Goal: Task Accomplishment & Management: Manage account settings

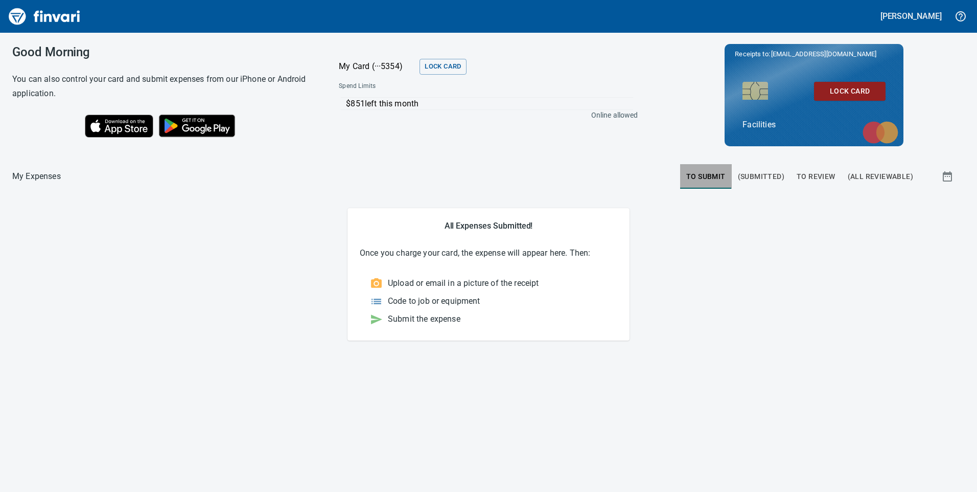
click at [708, 176] on span "To Submit" at bounding box center [705, 176] width 39 height 13
click at [822, 177] on span "To Review" at bounding box center [816, 176] width 39 height 13
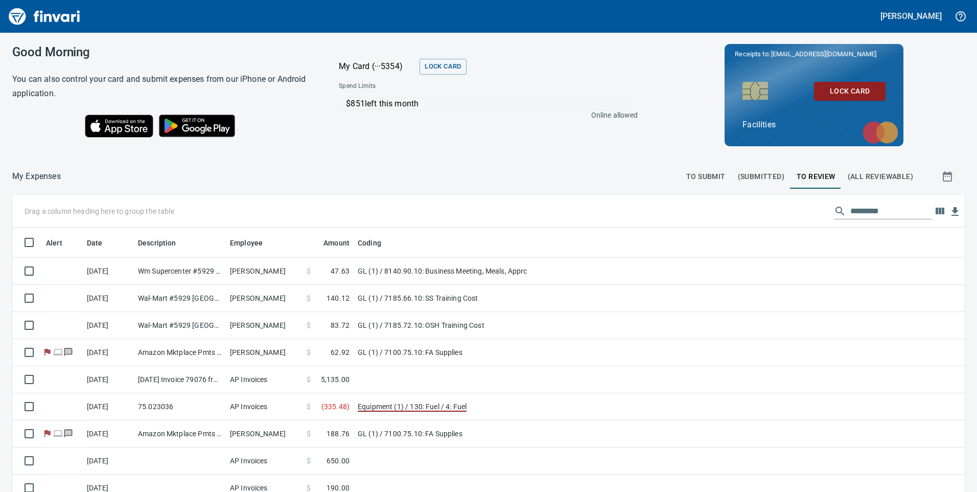
scroll to position [371, 937]
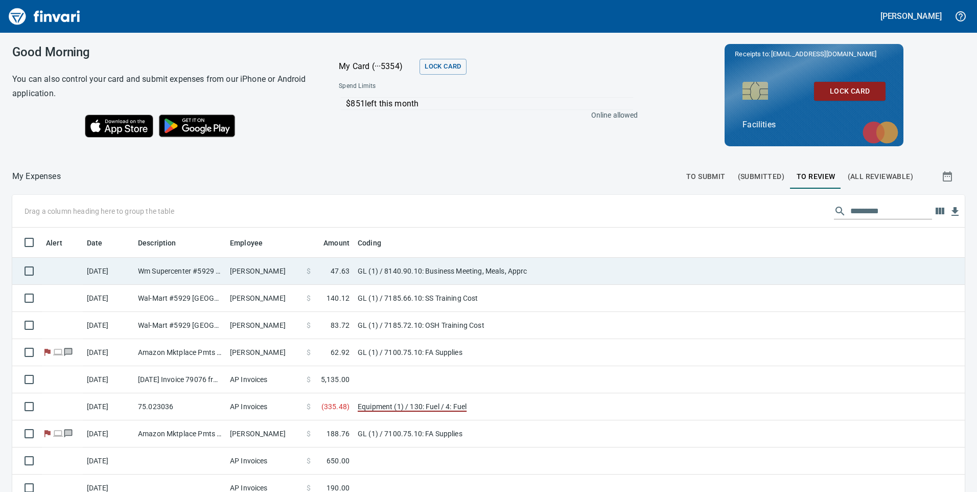
click at [556, 266] on td "GL (1) / 8140.90.10: Business Meeting, Meals, Apprc" at bounding box center [481, 271] width 255 height 27
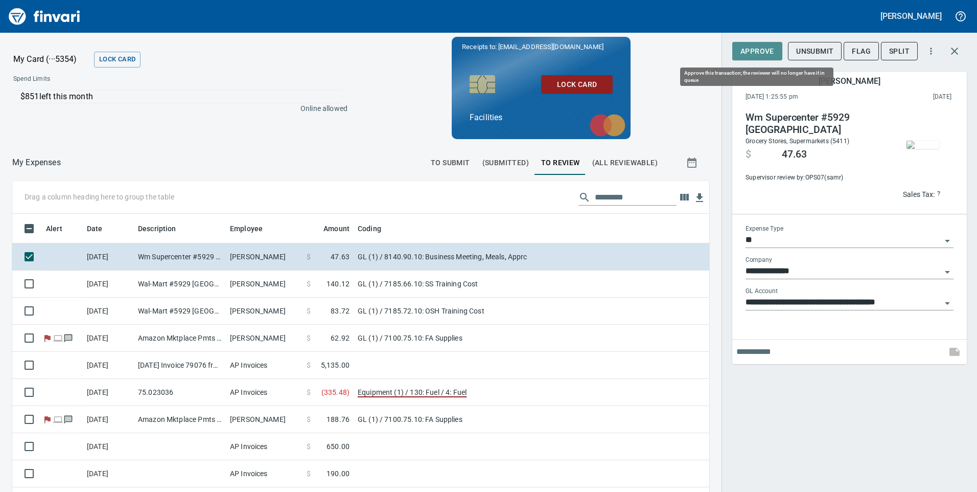
click at [755, 52] on span "Approve" at bounding box center [757, 51] width 34 height 13
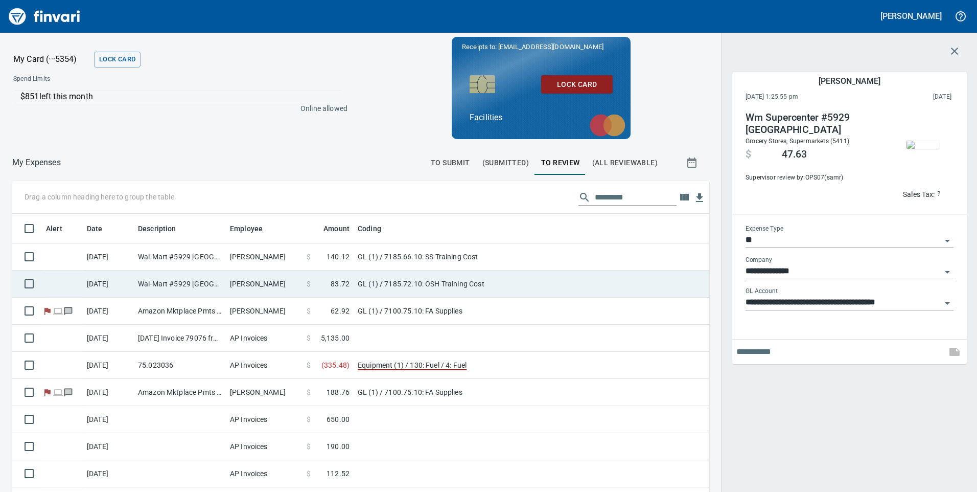
scroll to position [371, 682]
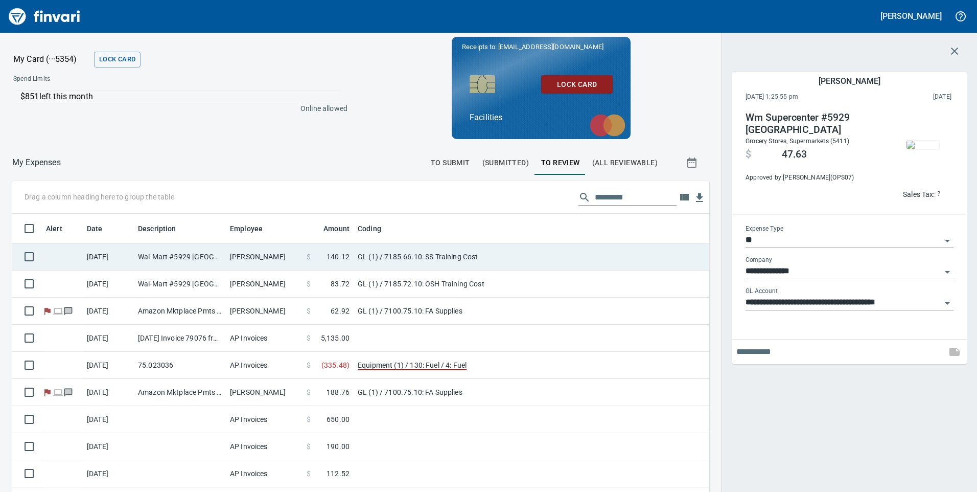
click at [525, 266] on td "GL (1) / 7185.66.10: SS Training Cost" at bounding box center [481, 256] width 255 height 27
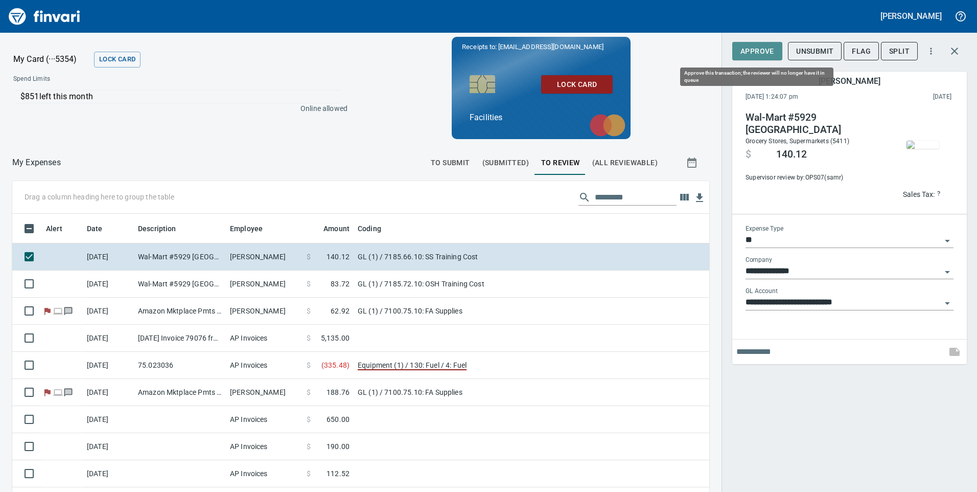
click at [762, 49] on span "Approve" at bounding box center [757, 51] width 34 height 13
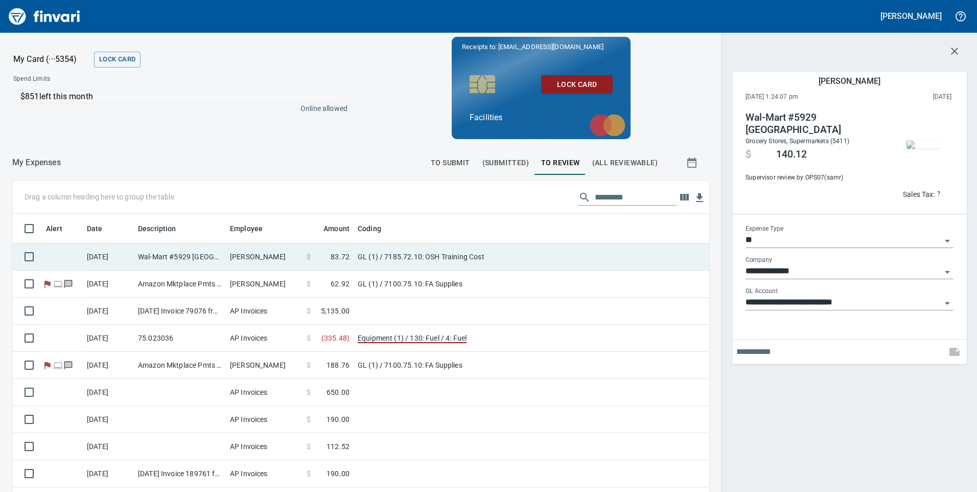
scroll to position [371, 682]
click at [550, 264] on td "GL (1) / 7185.72.10: OSH Training Cost" at bounding box center [481, 256] width 255 height 27
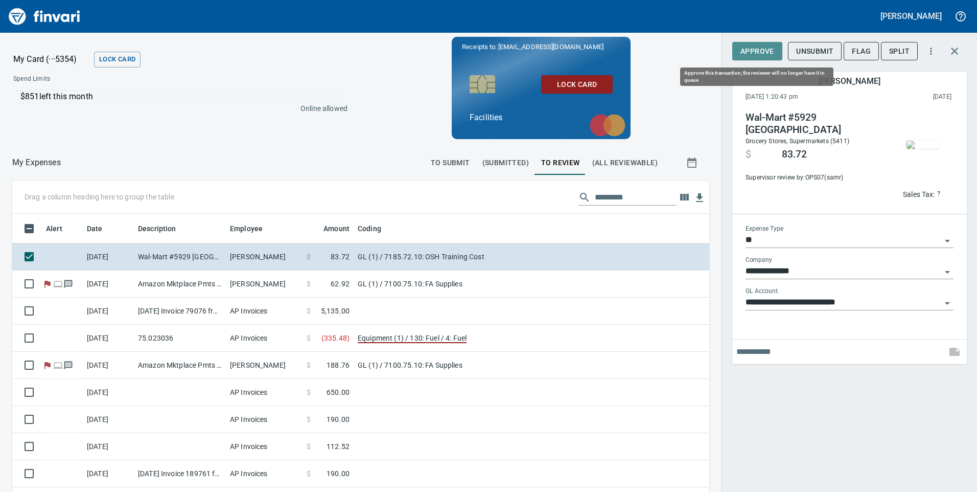
click at [754, 53] on span "Approve" at bounding box center [757, 51] width 34 height 13
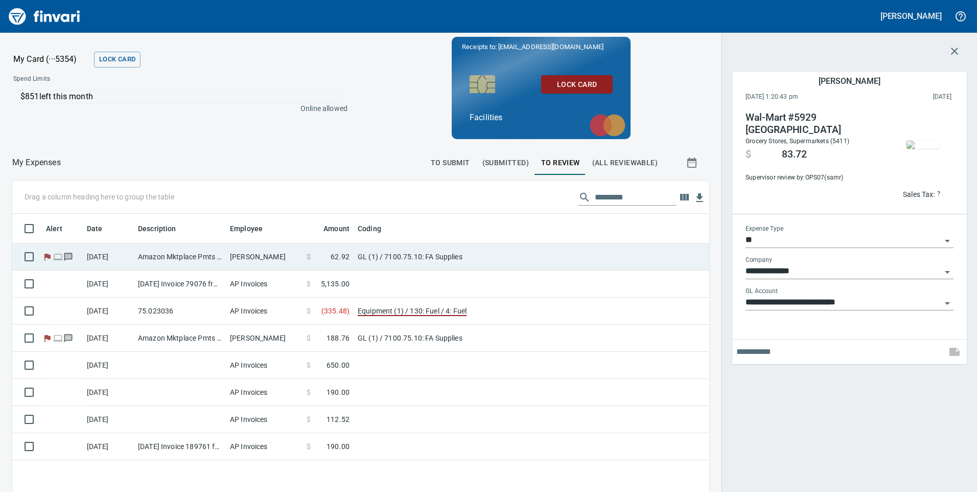
scroll to position [371, 682]
click at [546, 256] on td "GL (1) / 7100.75.10: FA Supplies" at bounding box center [481, 256] width 255 height 27
type input "**********"
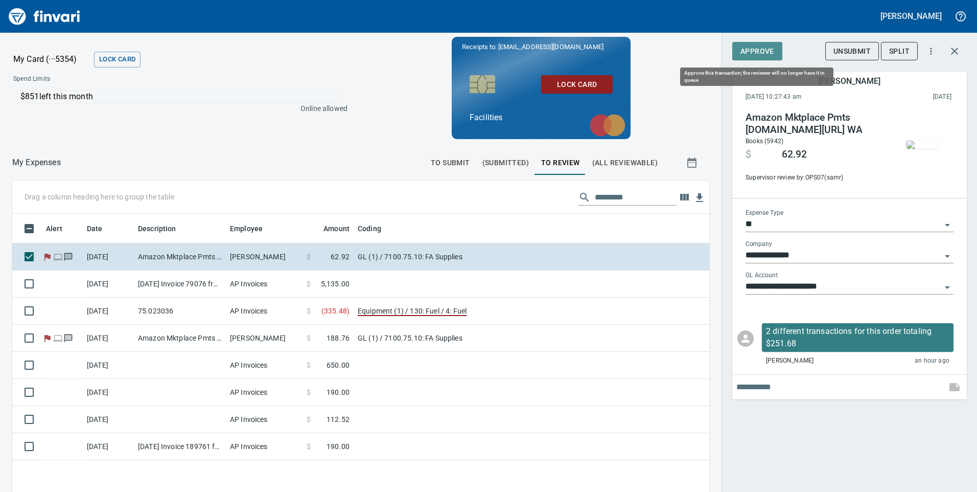
click at [760, 52] on span "Approve" at bounding box center [757, 51] width 34 height 13
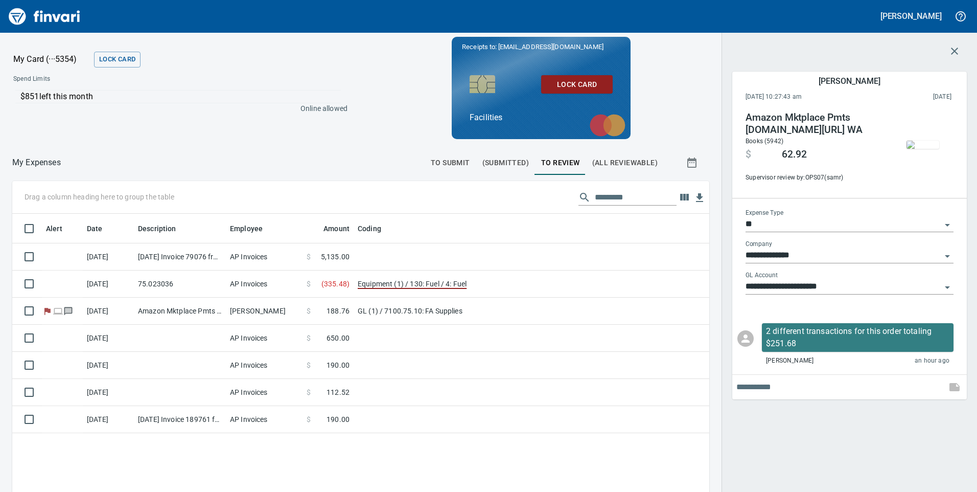
scroll to position [371, 682]
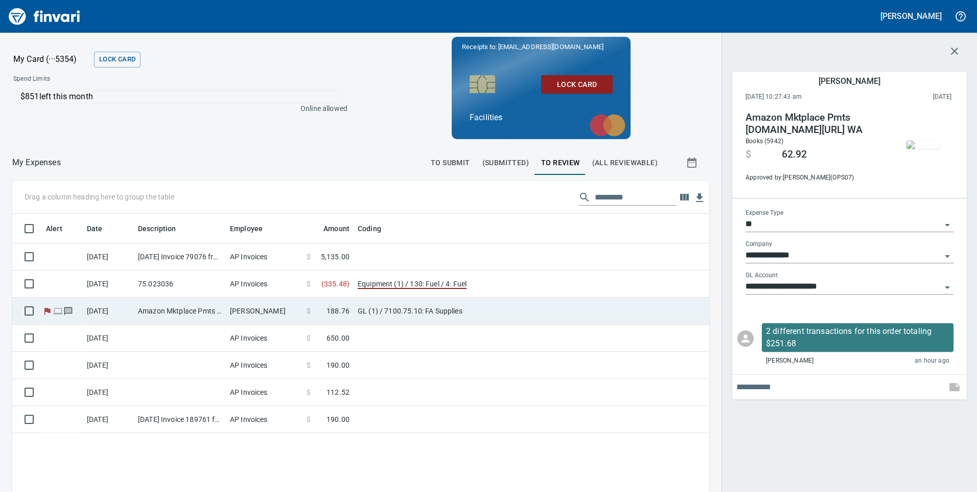
click at [484, 319] on td "GL (1) / 7100.75.10: FA Supplies" at bounding box center [481, 310] width 255 height 27
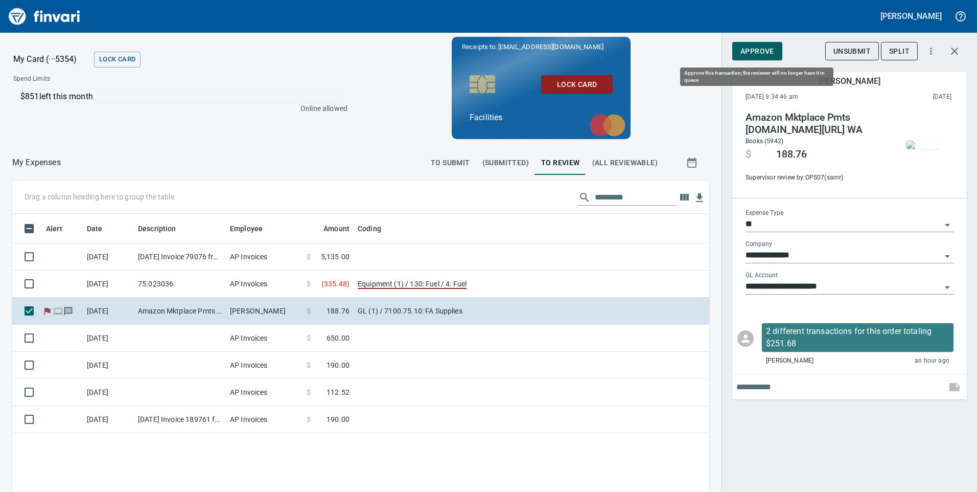
scroll to position [371, 682]
click at [755, 58] on button "Approve" at bounding box center [757, 51] width 50 height 19
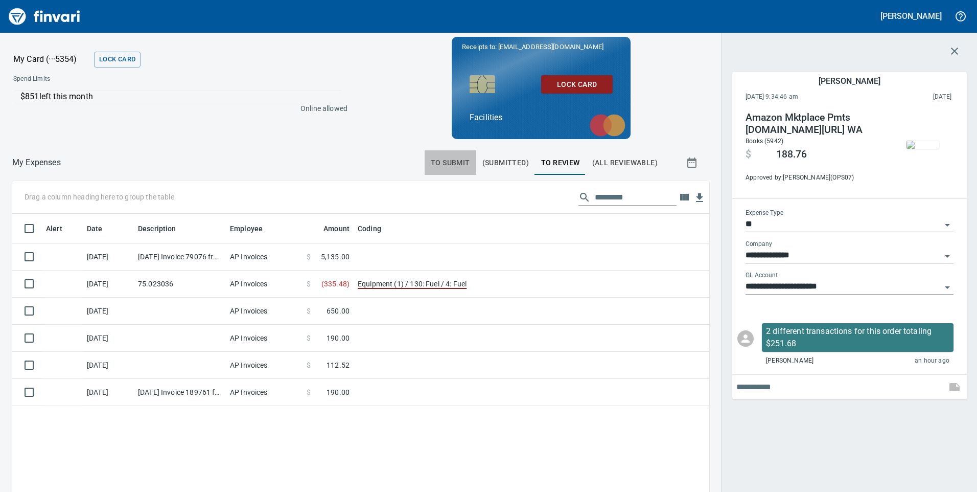
click at [441, 159] on span "To Submit" at bounding box center [450, 162] width 39 height 13
